Goal: Use online tool/utility: Utilize a website feature to perform a specific function

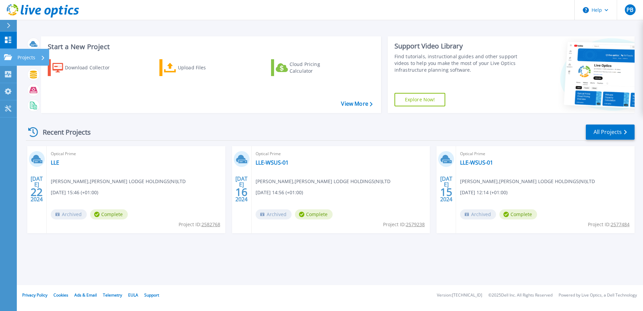
click at [7, 59] on icon at bounding box center [8, 57] width 8 height 6
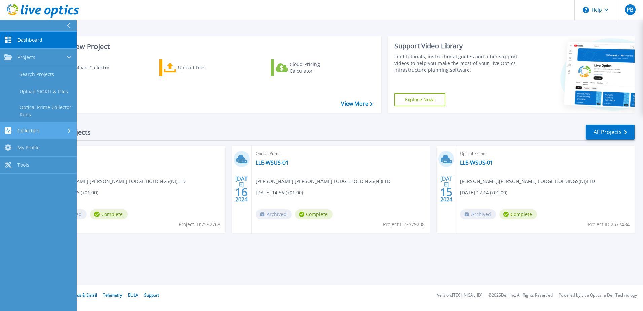
click at [39, 130] on span "Collectors" at bounding box center [28, 130] width 22 height 6
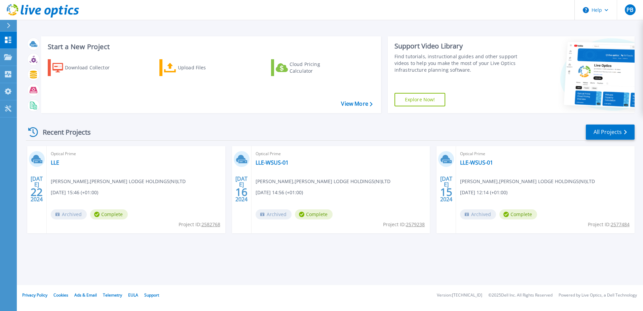
click at [243, 127] on div "Recent Projects All Projects" at bounding box center [330, 132] width 608 height 17
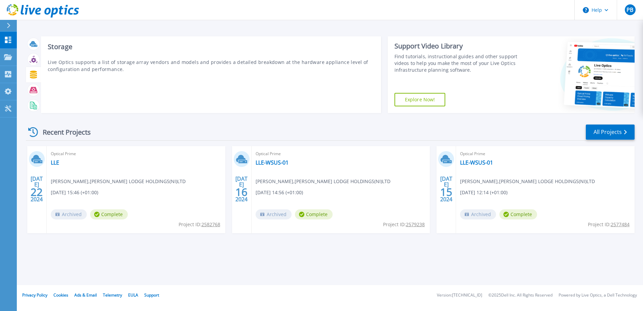
click at [36, 74] on icon at bounding box center [33, 75] width 7 height 8
click at [31, 72] on icon at bounding box center [33, 75] width 7 height 8
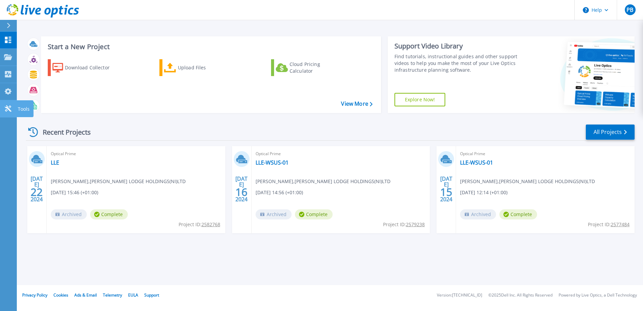
click at [8, 110] on icon at bounding box center [8, 108] width 8 height 6
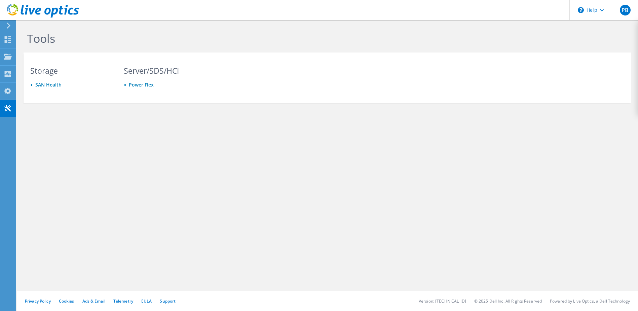
click at [58, 84] on link "SAN Health" at bounding box center [48, 84] width 26 height 6
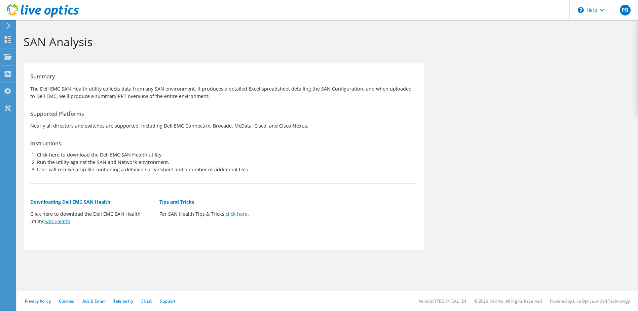
click at [58, 220] on link "SAN Health" at bounding box center [57, 221] width 26 height 6
click at [34, 73] on div "Collectors" at bounding box center [34, 74] width 37 height 17
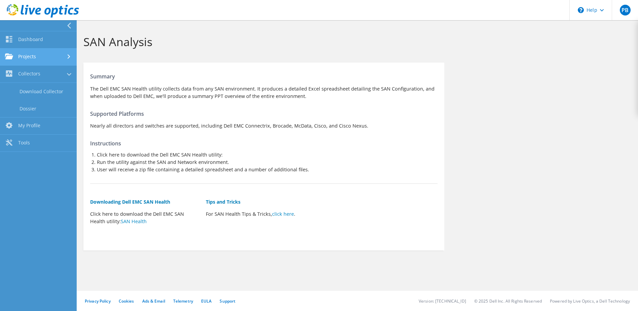
click at [47, 59] on link "Projects" at bounding box center [38, 56] width 77 height 17
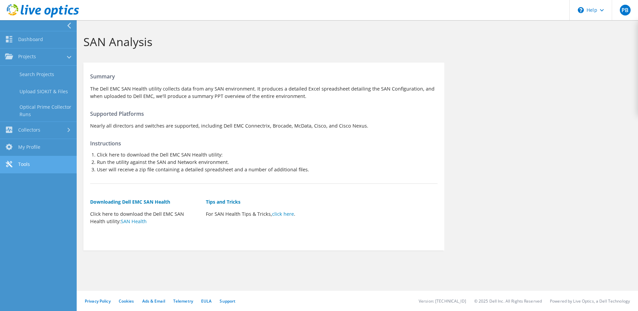
click at [44, 168] on link "Tools" at bounding box center [38, 164] width 77 height 17
